Goal: Book appointment/travel/reservation

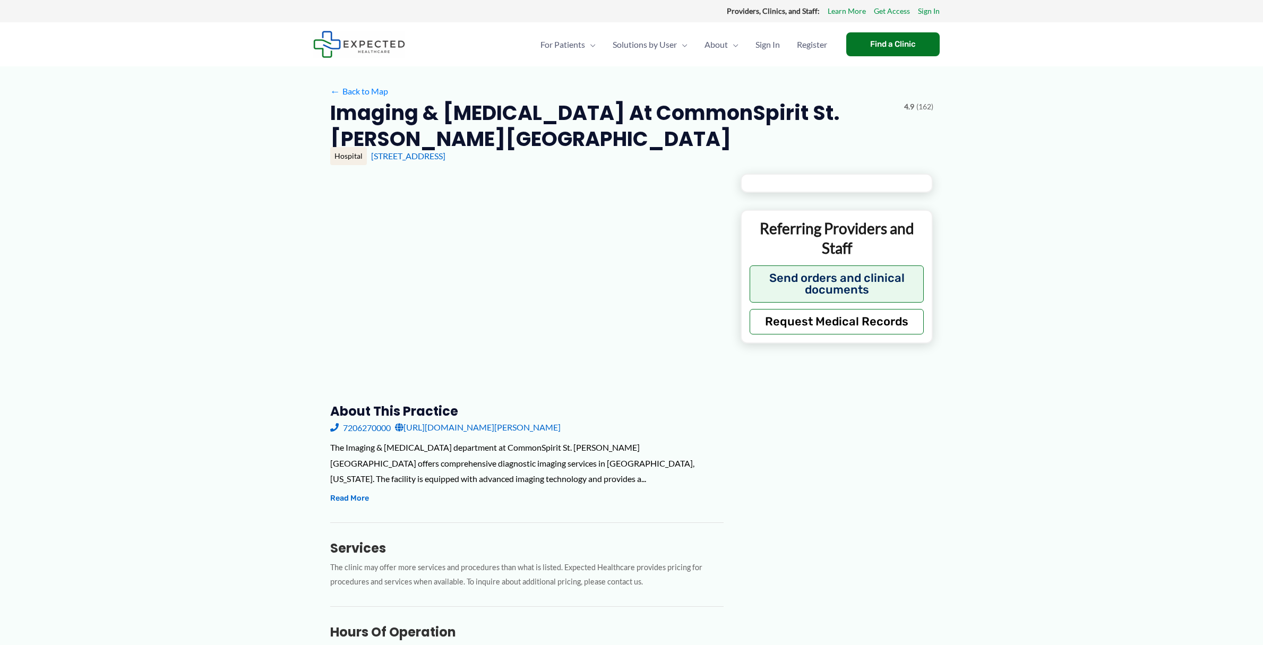
type input "**********"
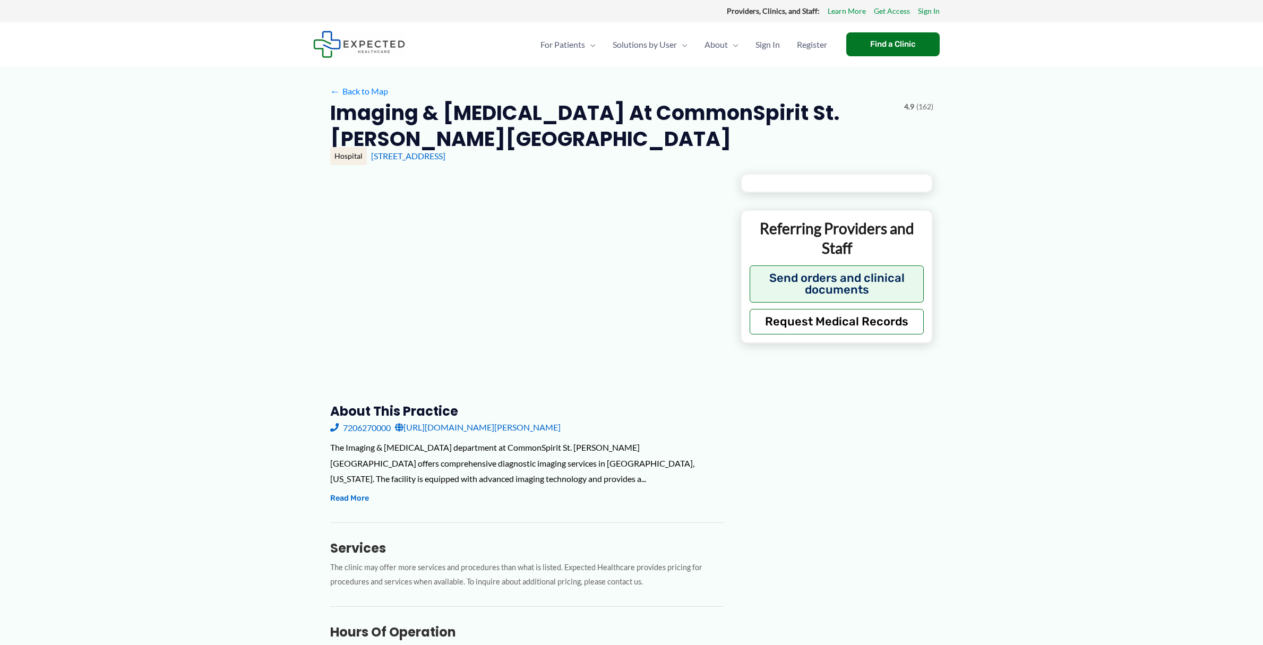
type input "**********"
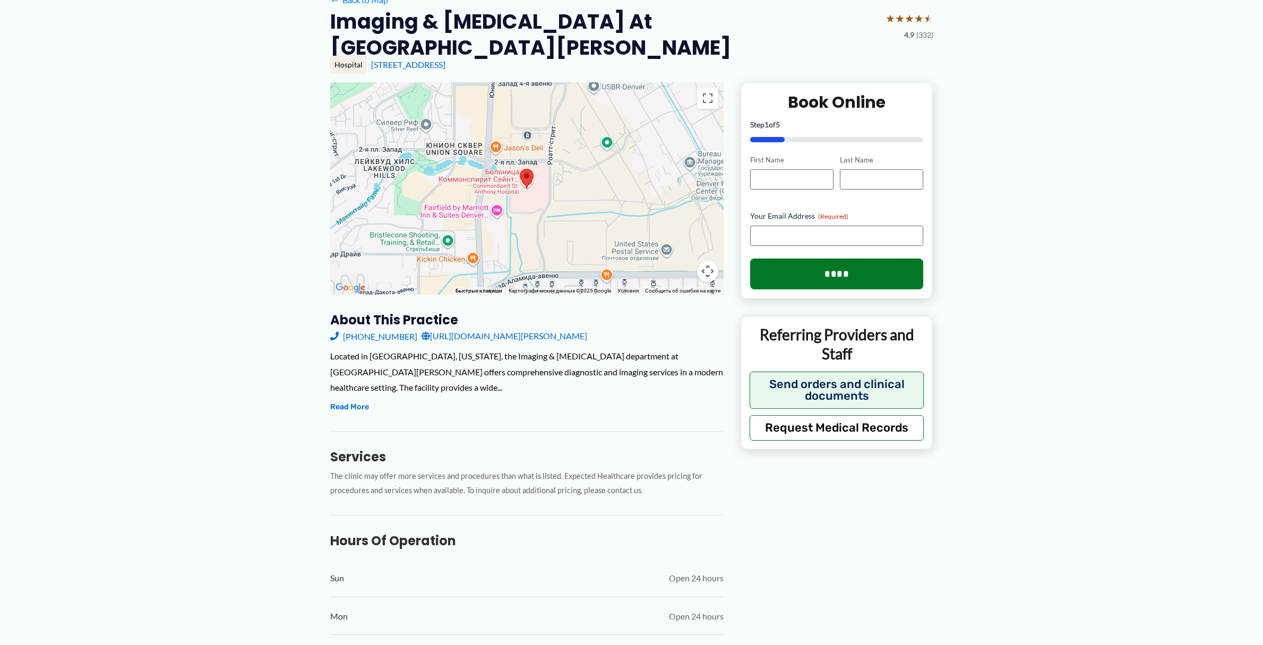
scroll to position [92, 0]
click at [350, 404] on button "Read More" at bounding box center [349, 406] width 39 height 13
